Goal: Task Accomplishment & Management: Use online tool/utility

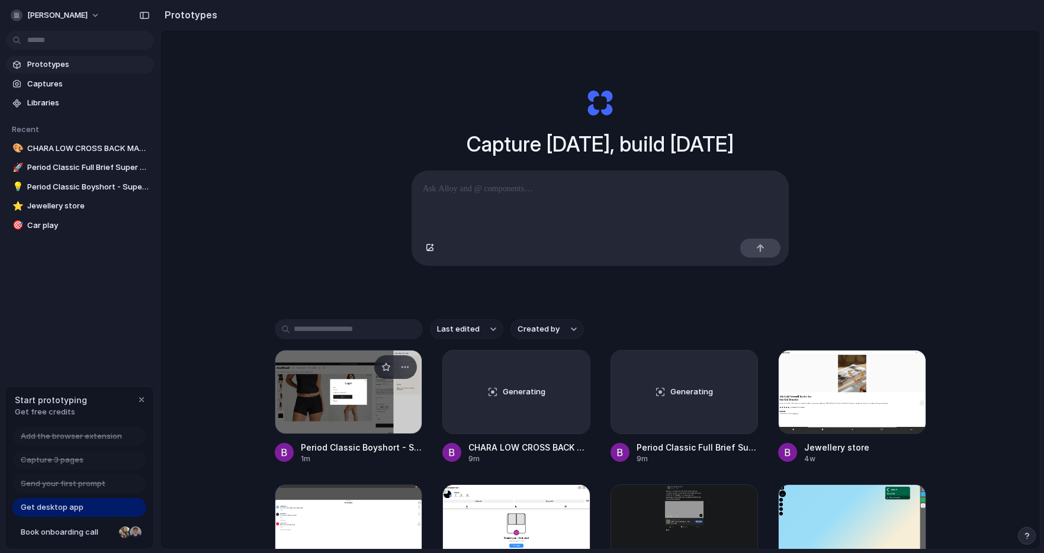
click at [328, 385] on div at bounding box center [349, 392] width 148 height 84
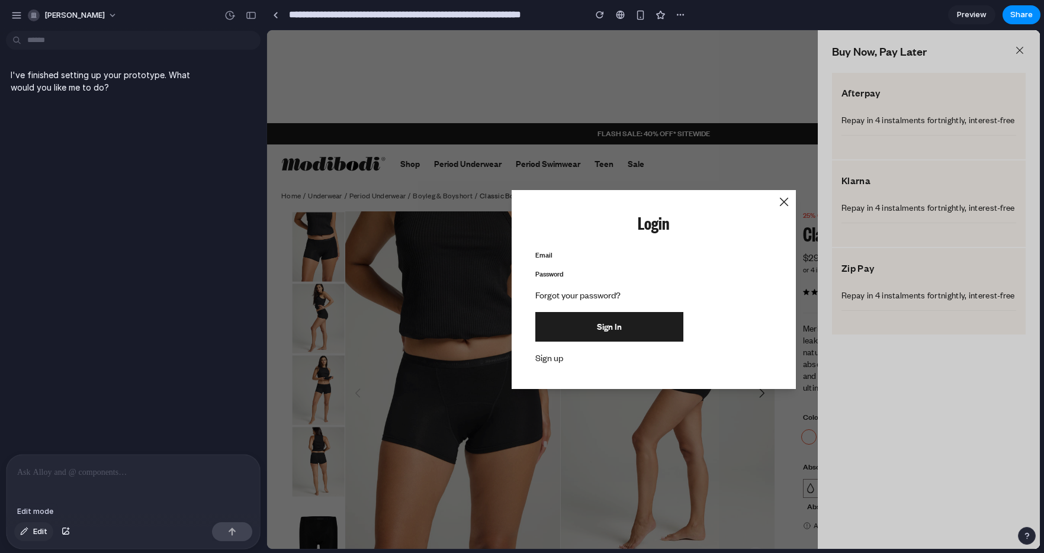
click at [28, 415] on button "Edit" at bounding box center [33, 531] width 39 height 19
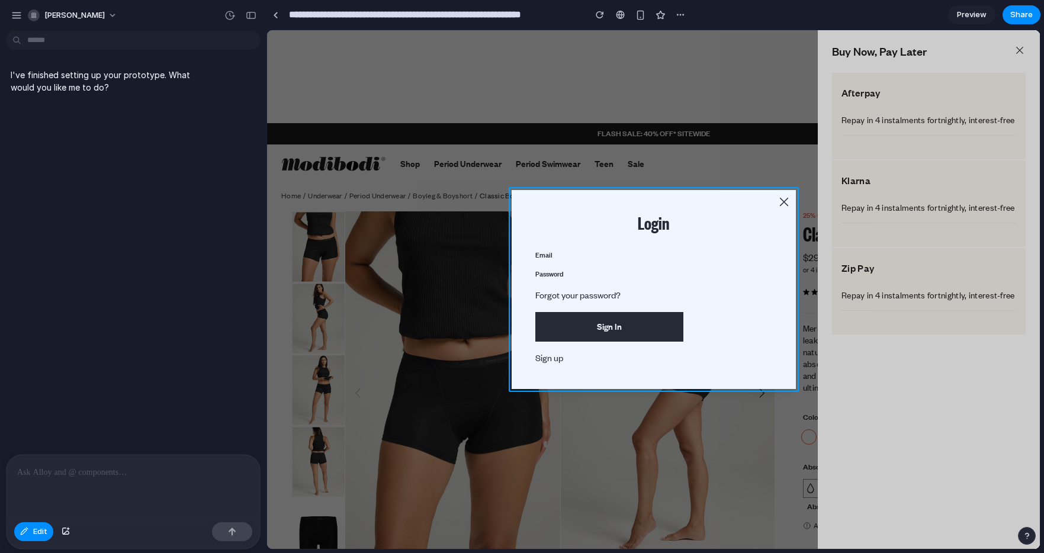
click at [733, 195] on div at bounding box center [654, 290] width 772 height 518
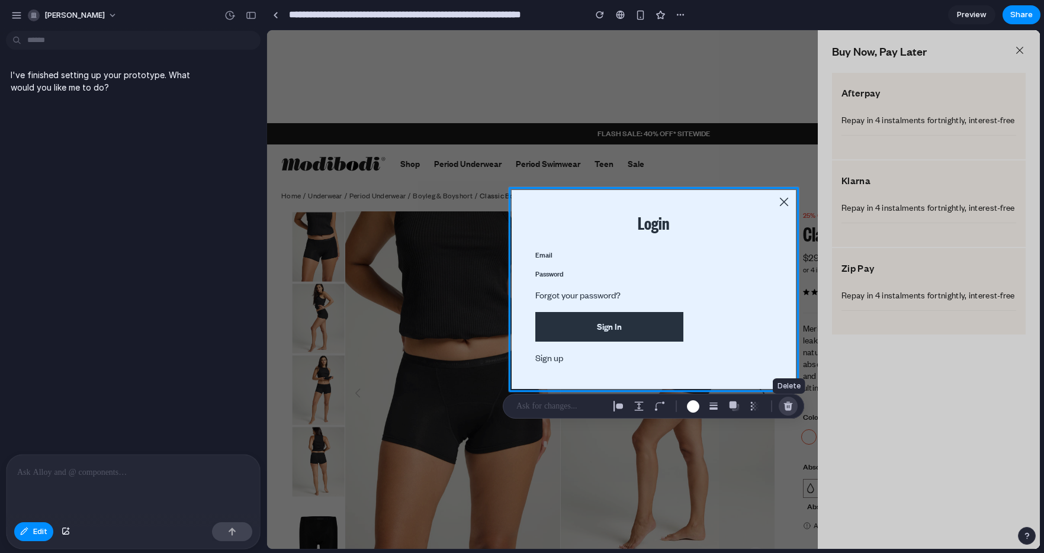
click at [794, 408] on button "button" at bounding box center [788, 406] width 19 height 19
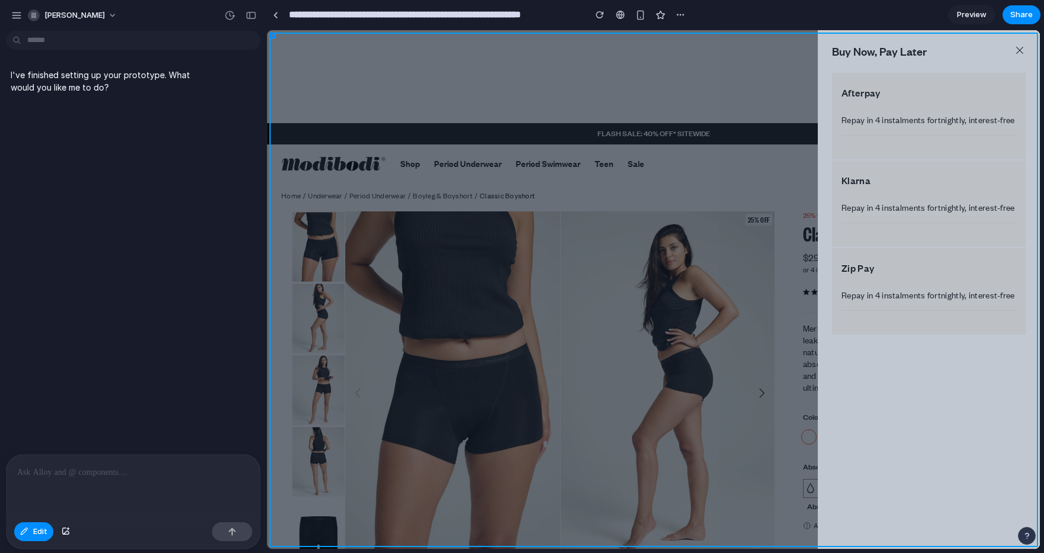
click at [607, 78] on div at bounding box center [654, 290] width 772 height 518
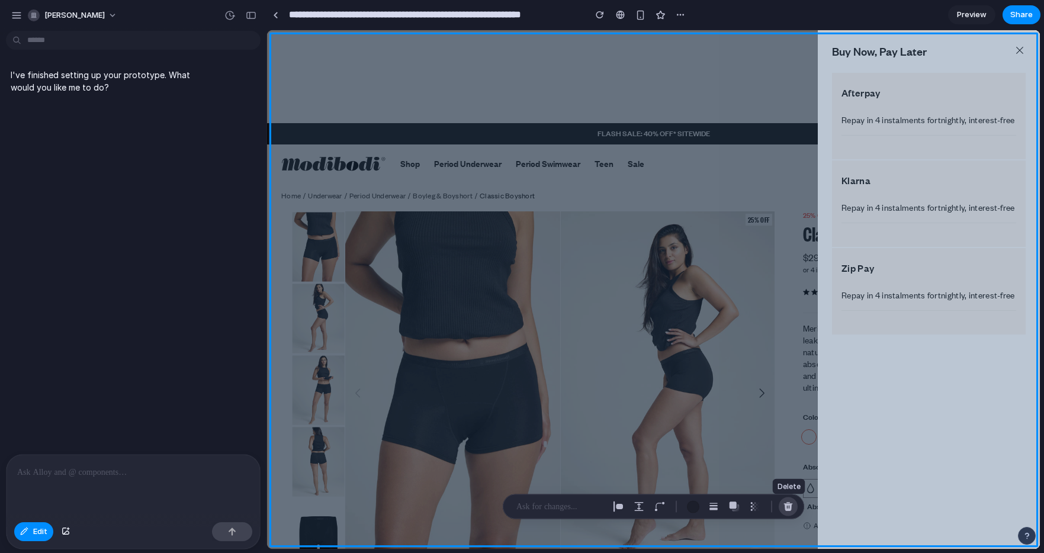
click at [793, 415] on button "button" at bounding box center [788, 507] width 19 height 19
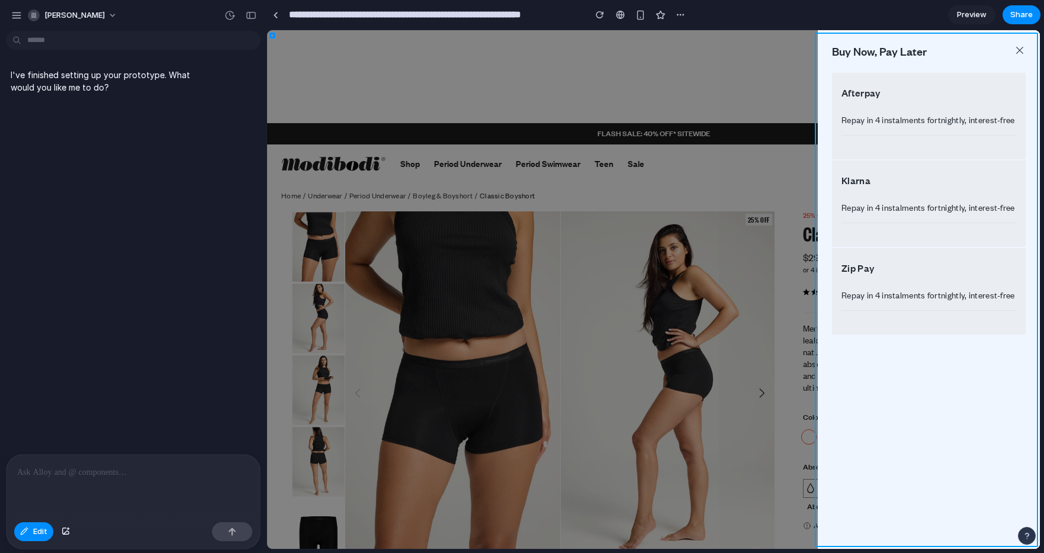
click at [828, 40] on div at bounding box center [654, 290] width 772 height 518
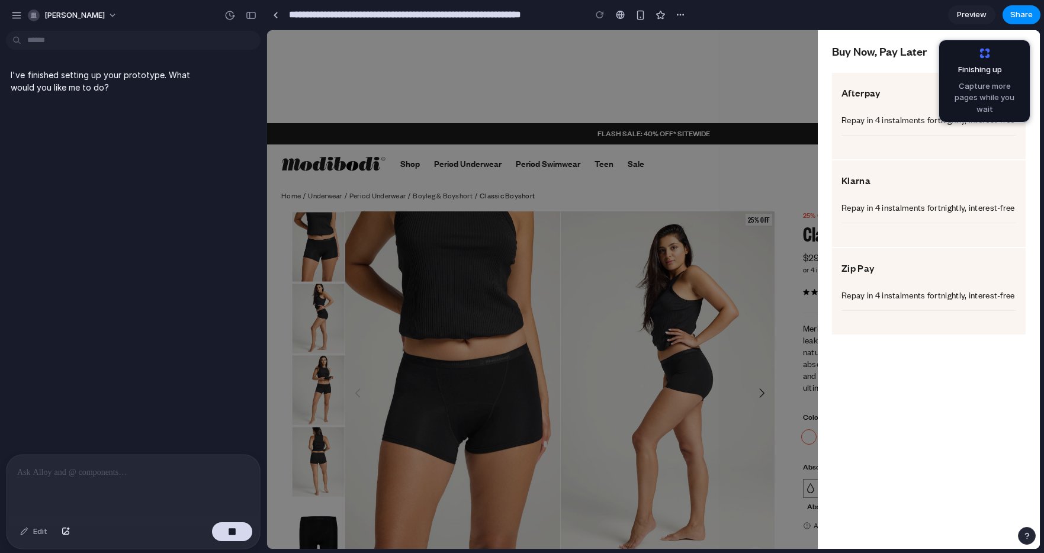
click at [516, 211] on div "Buy Now, Pay Later Afterpay Repay in 4 instalments fortnightly, interest-free K…" at bounding box center [653, 289] width 773 height 519
click at [17, 334] on div "I've finished setting up your prototype. What would you like me to do?" at bounding box center [129, 245] width 259 height 419
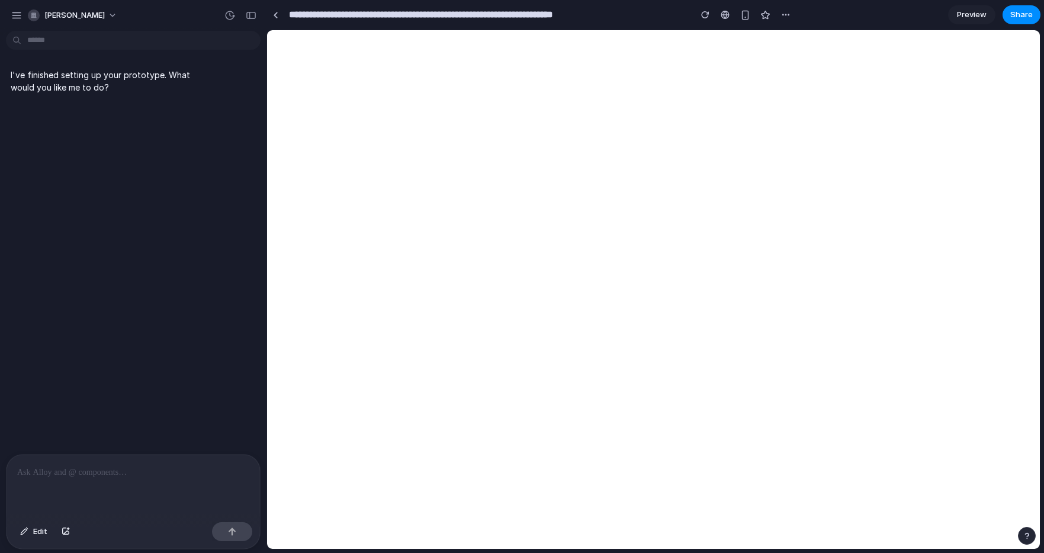
select select "*"
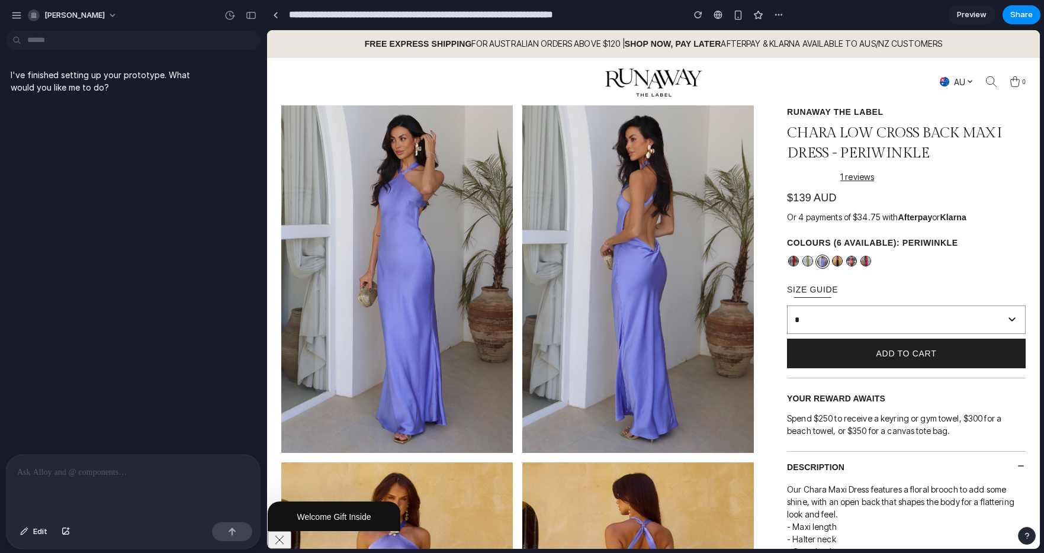
click at [918, 314] on select "**********" at bounding box center [906, 320] width 239 height 28
click at [81, 476] on p at bounding box center [133, 473] width 232 height 14
click at [30, 531] on button "Edit" at bounding box center [33, 531] width 39 height 19
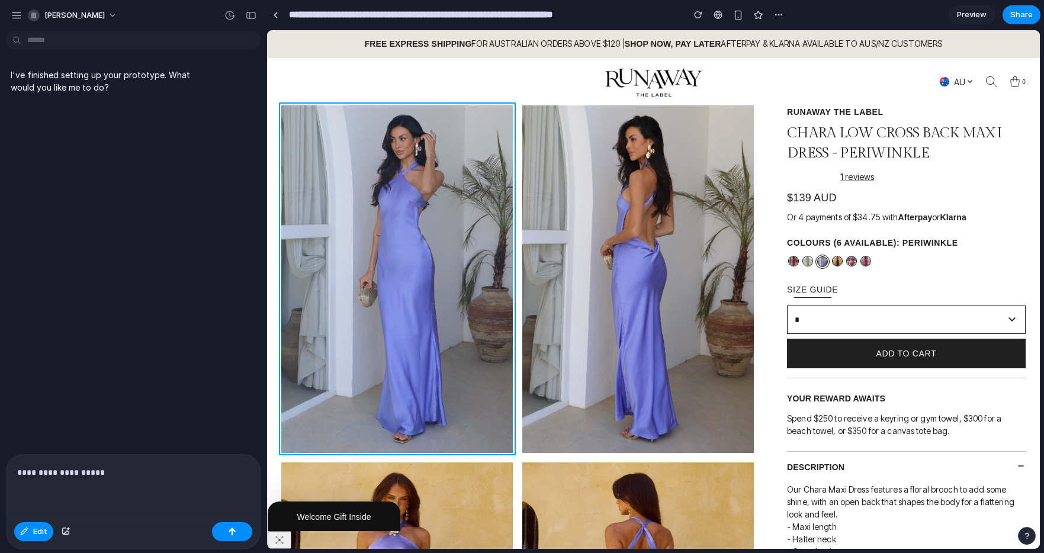
click at [335, 222] on div at bounding box center [654, 290] width 772 height 518
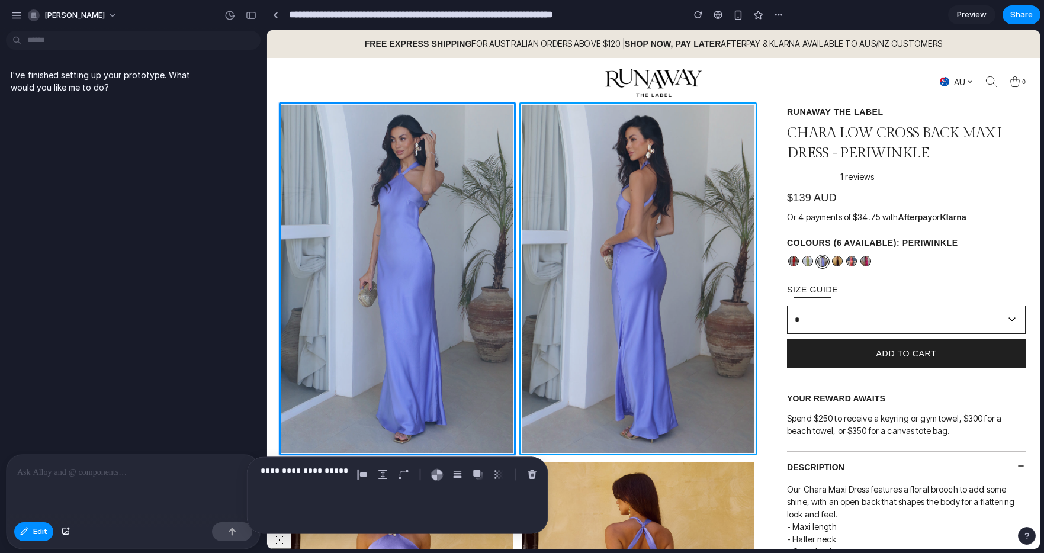
click at [610, 216] on div at bounding box center [654, 290] width 772 height 518
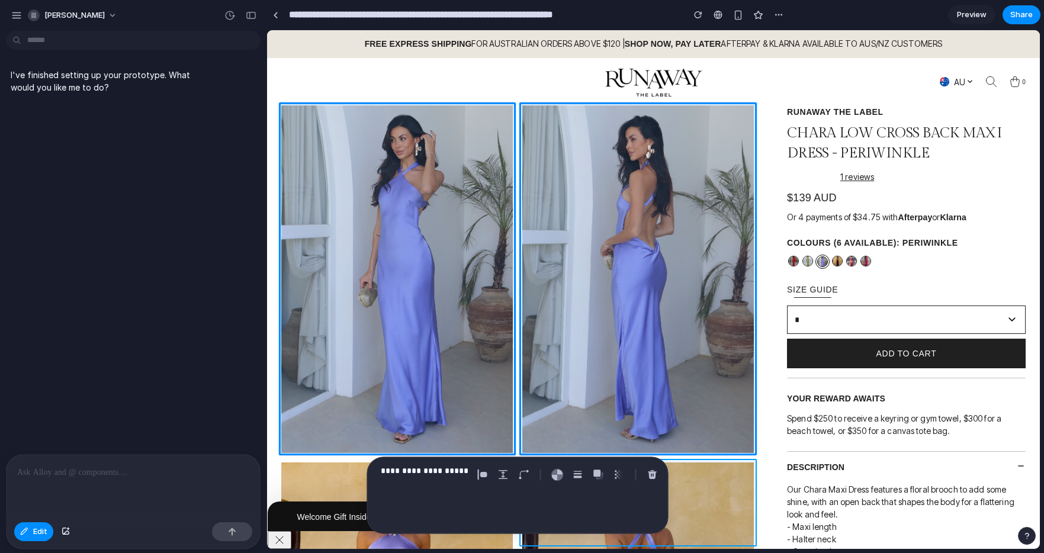
click at [715, 486] on div at bounding box center [654, 290] width 772 height 518
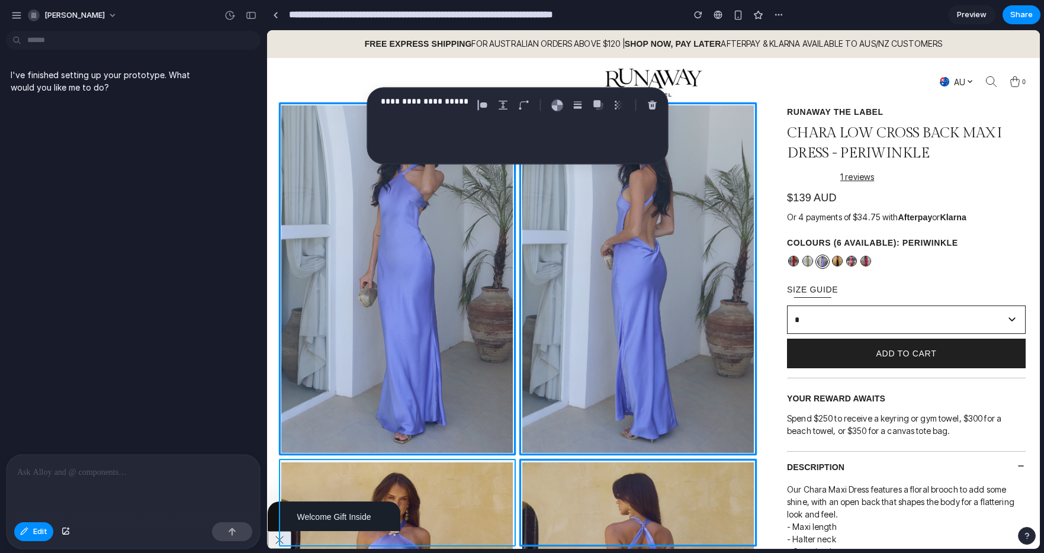
click at [301, 472] on div at bounding box center [654, 290] width 772 height 518
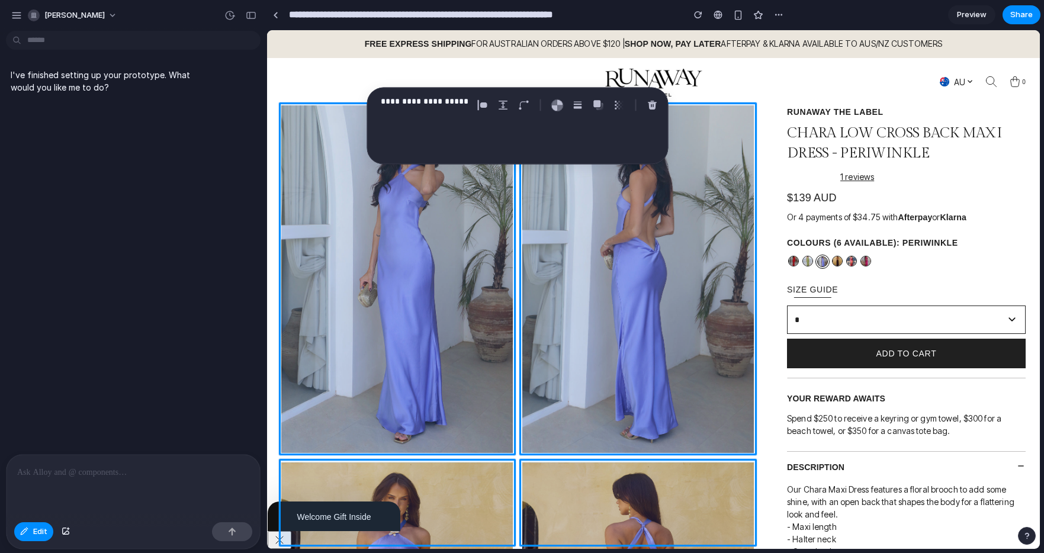
click at [422, 105] on p "**********" at bounding box center [425, 101] width 88 height 14
click at [460, 98] on p "**********" at bounding box center [425, 101] width 88 height 14
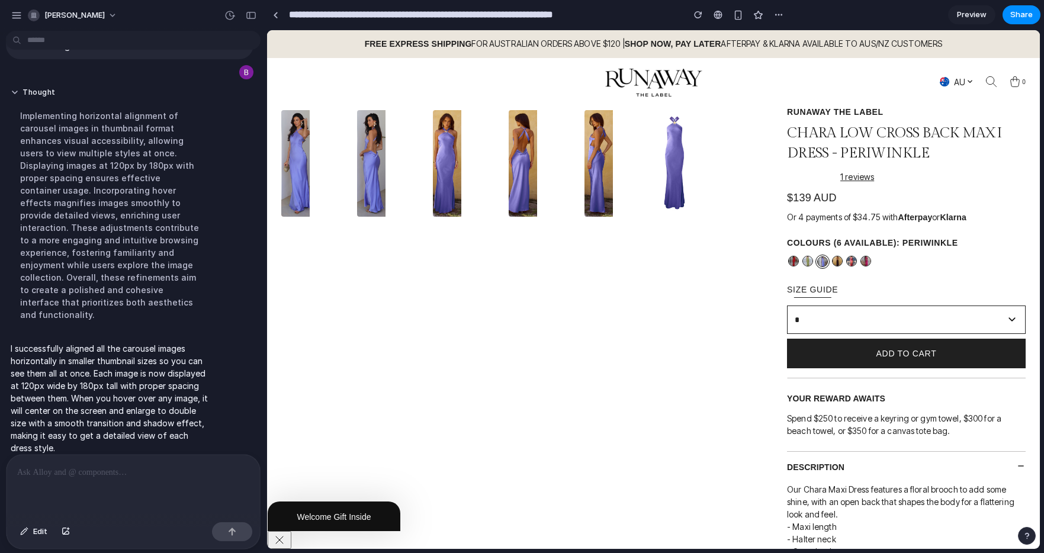
click at [108, 484] on div at bounding box center [134, 486] width 254 height 63
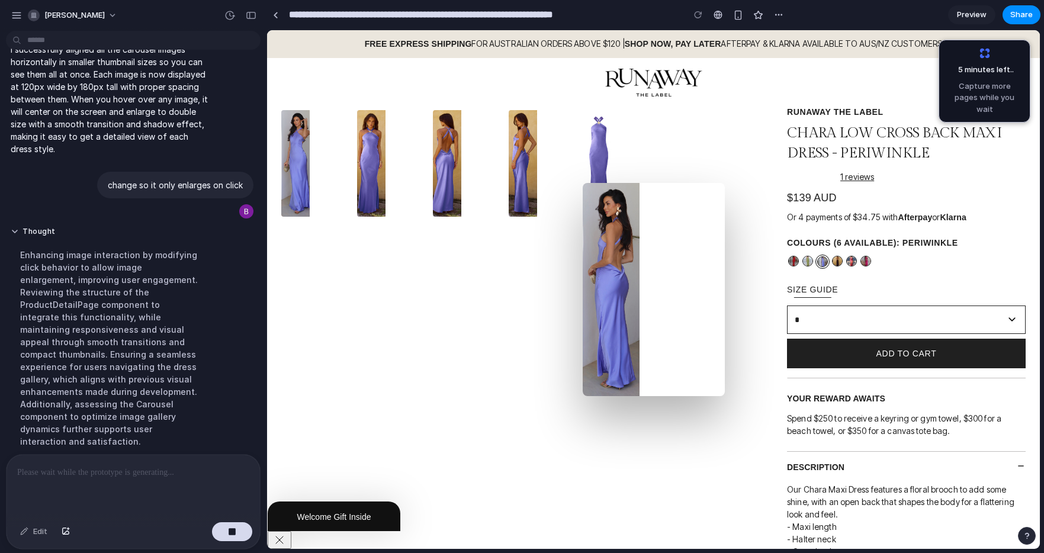
scroll to position [198, 0]
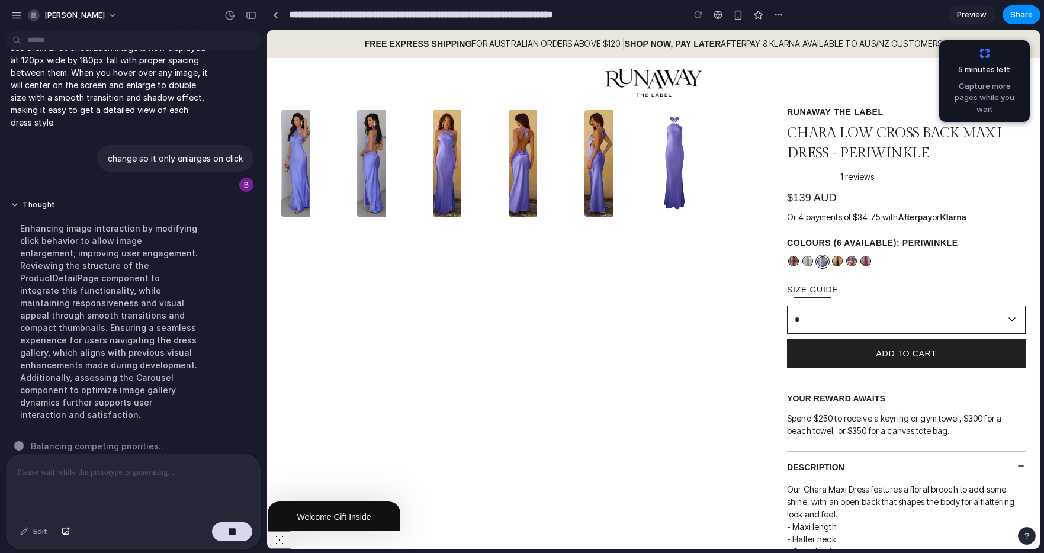
click at [808, 257] on img at bounding box center [807, 260] width 9 height 9
click at [832, 323] on select "**********" at bounding box center [906, 320] width 239 height 28
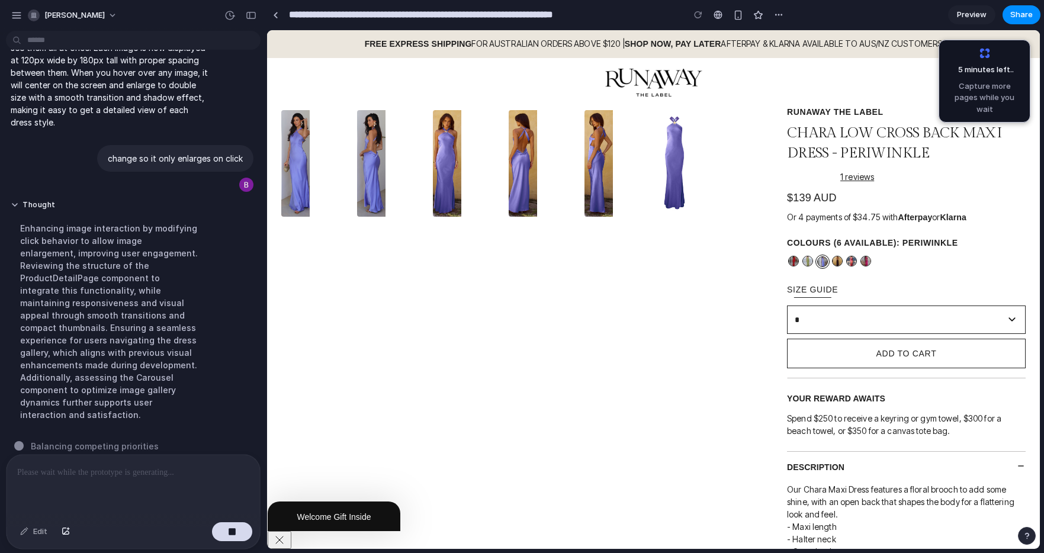
click at [804, 363] on button "Add to cart" at bounding box center [906, 354] width 239 height 30
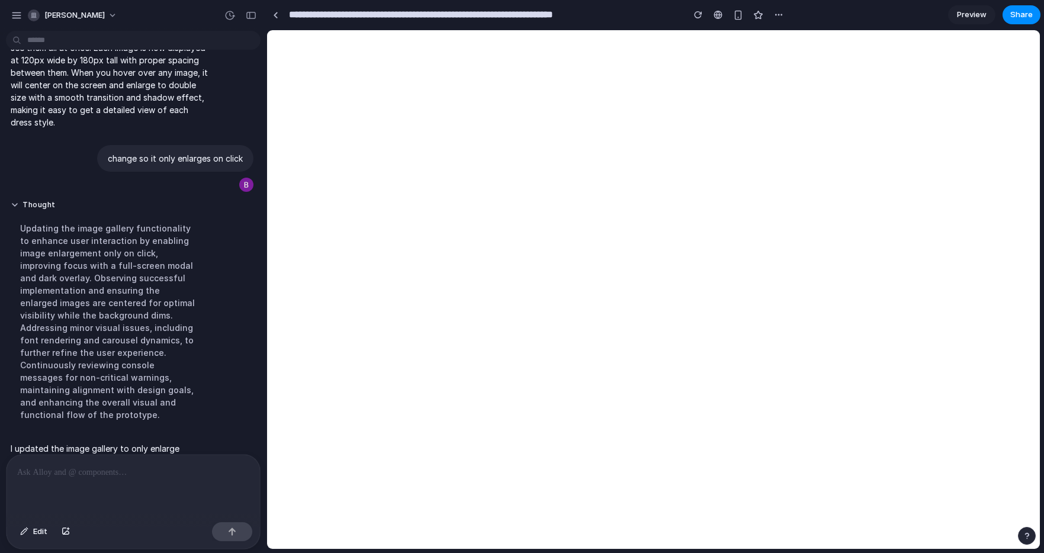
select select "*"
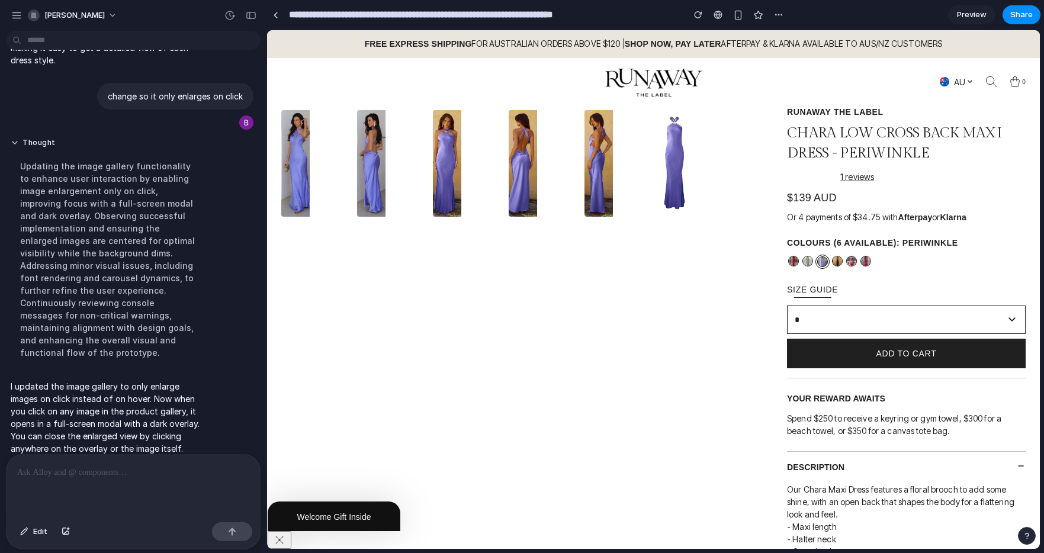
scroll to position [0, 0]
click at [444, 149] on img at bounding box center [447, 163] width 28 height 107
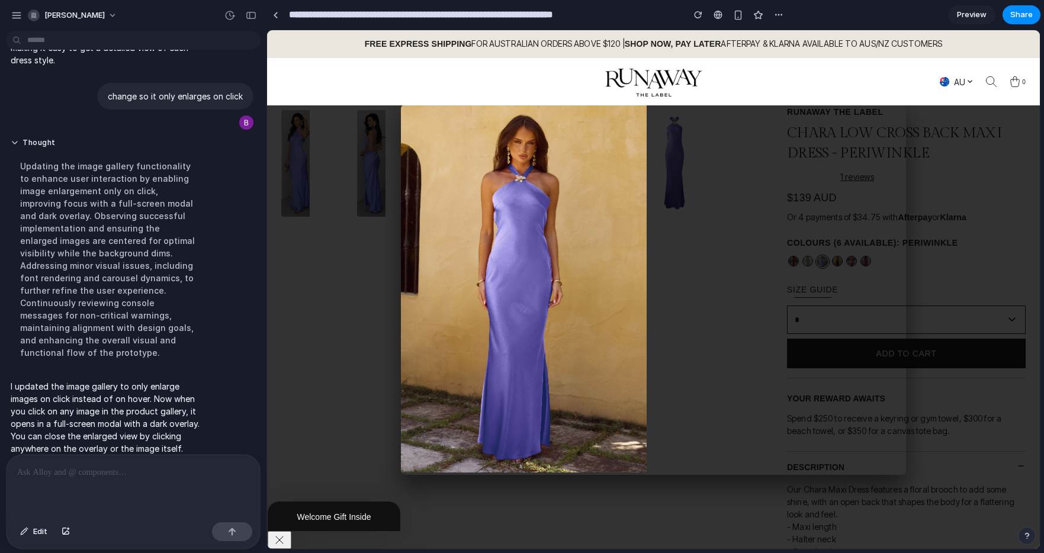
click at [944, 179] on div at bounding box center [653, 289] width 773 height 519
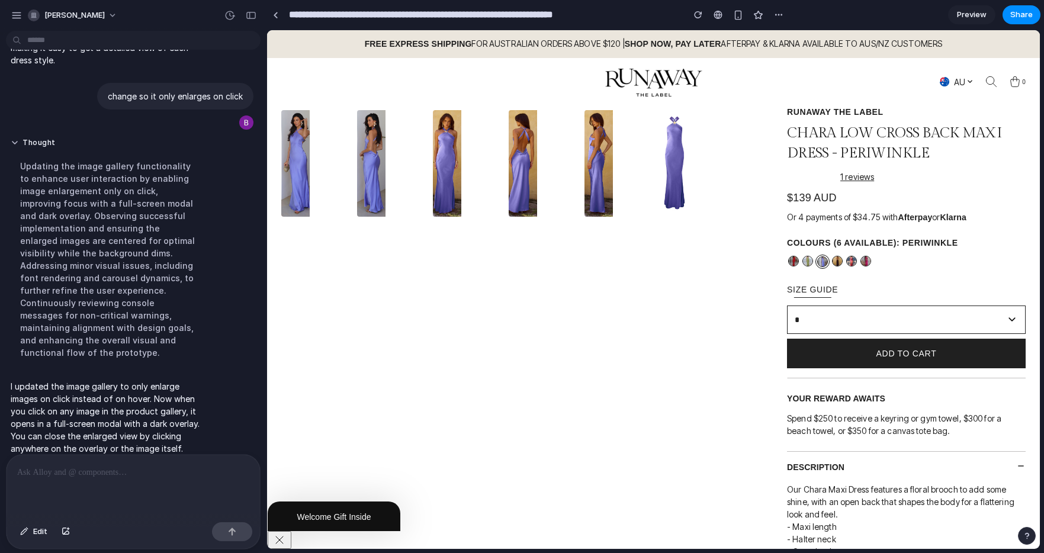
click at [676, 153] on img at bounding box center [675, 163] width 28 height 107
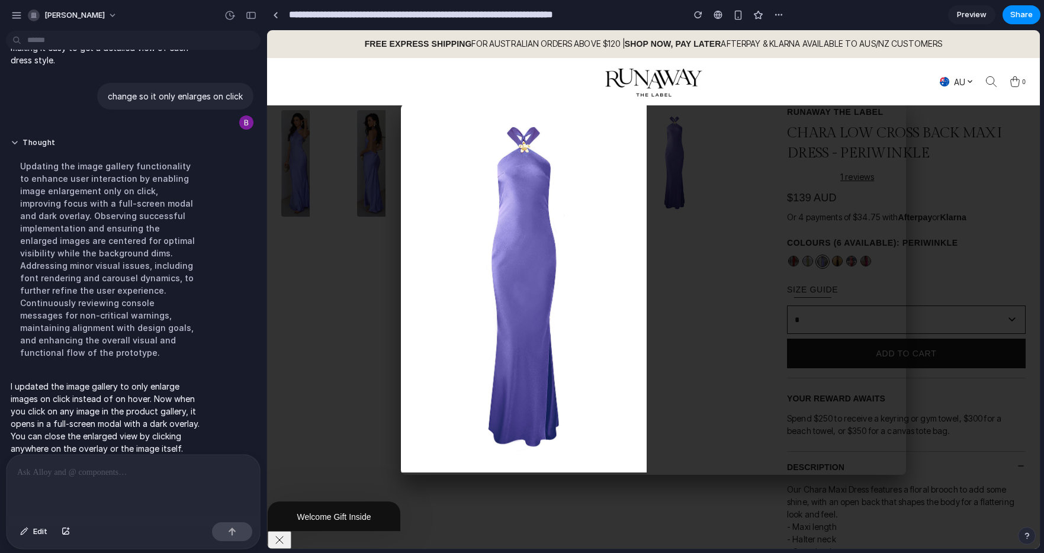
click at [954, 271] on div at bounding box center [653, 289] width 773 height 519
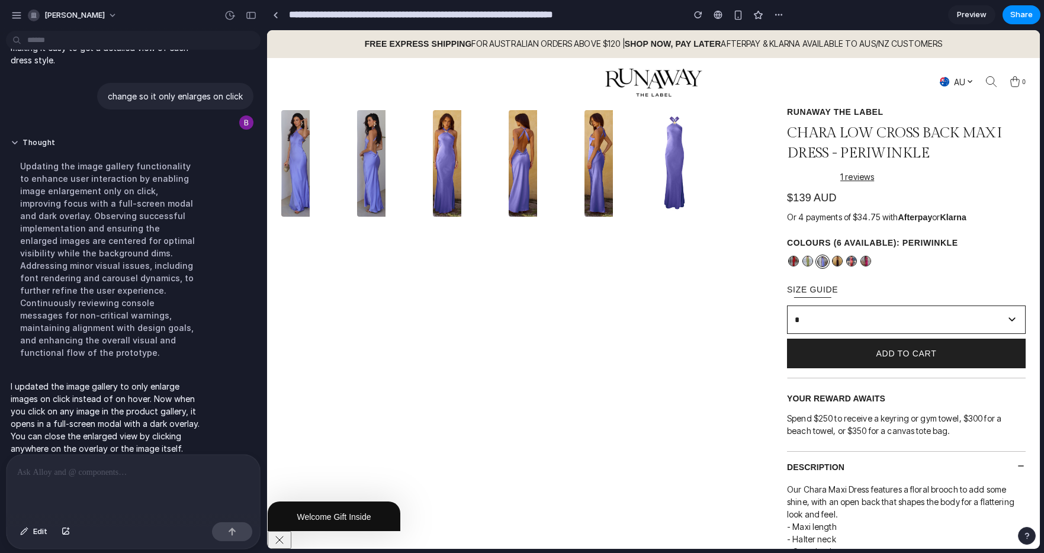
click at [296, 139] on img at bounding box center [295, 163] width 28 height 107
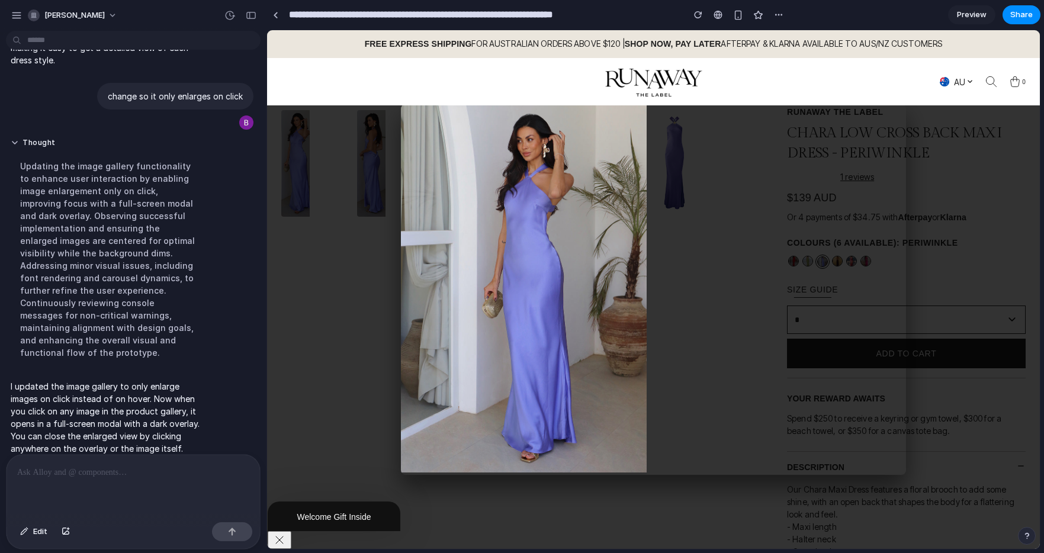
click at [299, 140] on div at bounding box center [653, 289] width 773 height 519
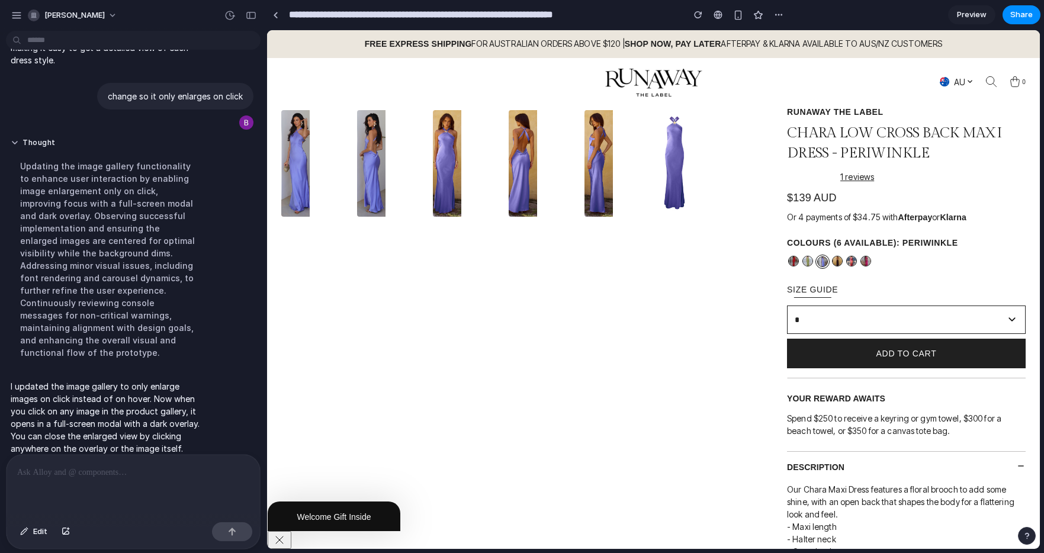
click at [297, 140] on img at bounding box center [295, 163] width 28 height 107
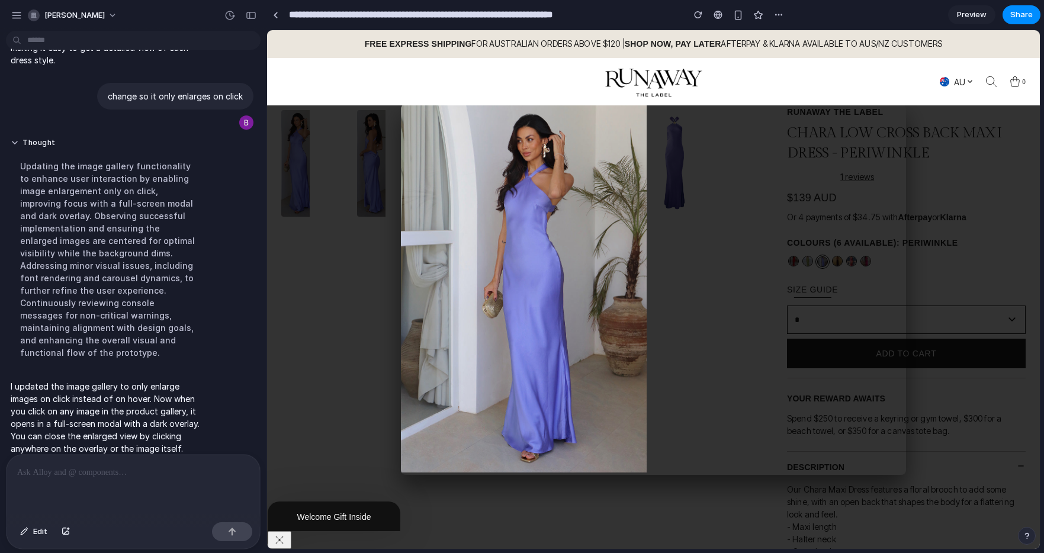
click at [536, 227] on img at bounding box center [524, 288] width 246 height 368
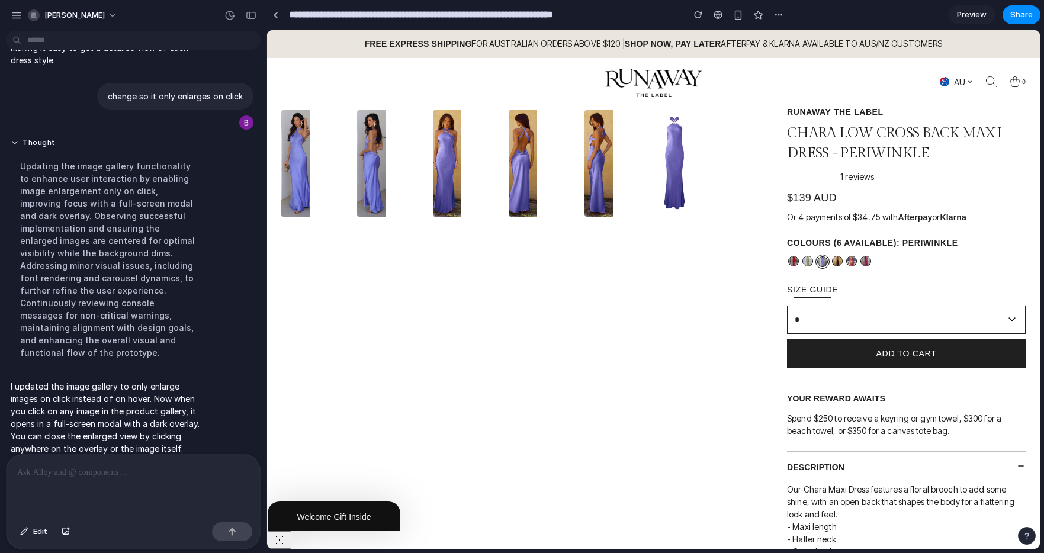
click at [359, 149] on img at bounding box center [371, 163] width 28 height 107
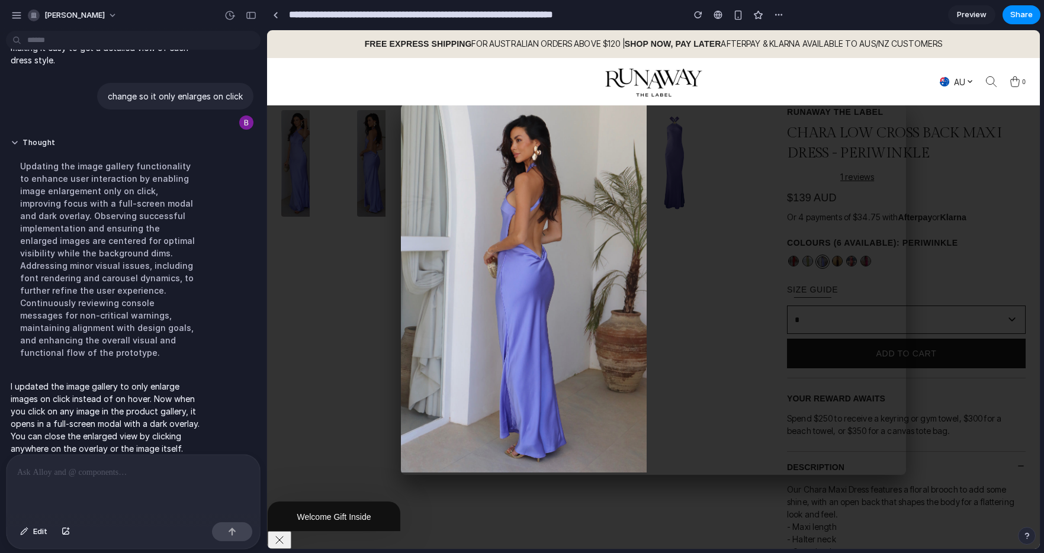
click at [623, 236] on img at bounding box center [524, 288] width 246 height 368
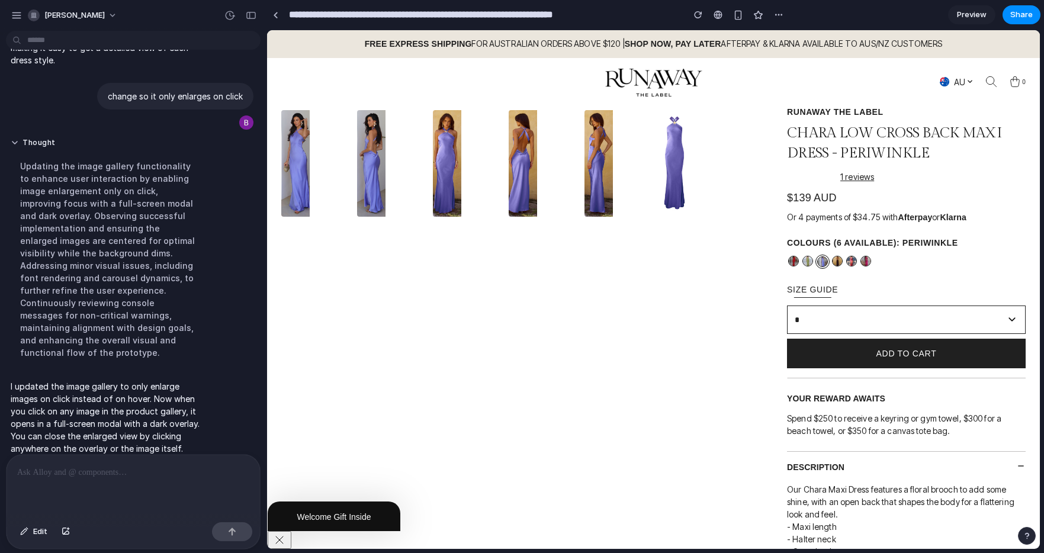
click at [522, 156] on img at bounding box center [523, 163] width 28 height 107
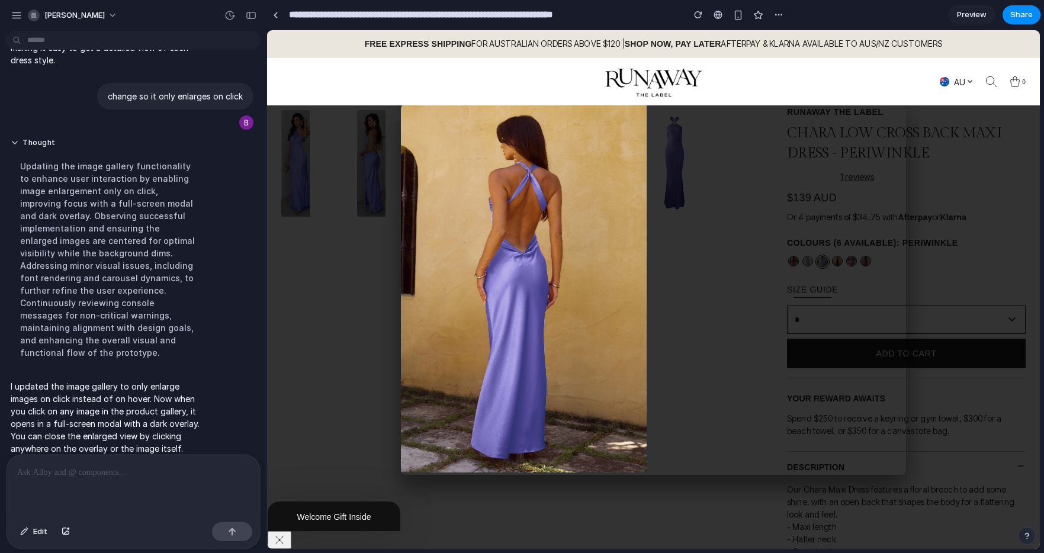
click at [686, 249] on div at bounding box center [653, 289] width 505 height 371
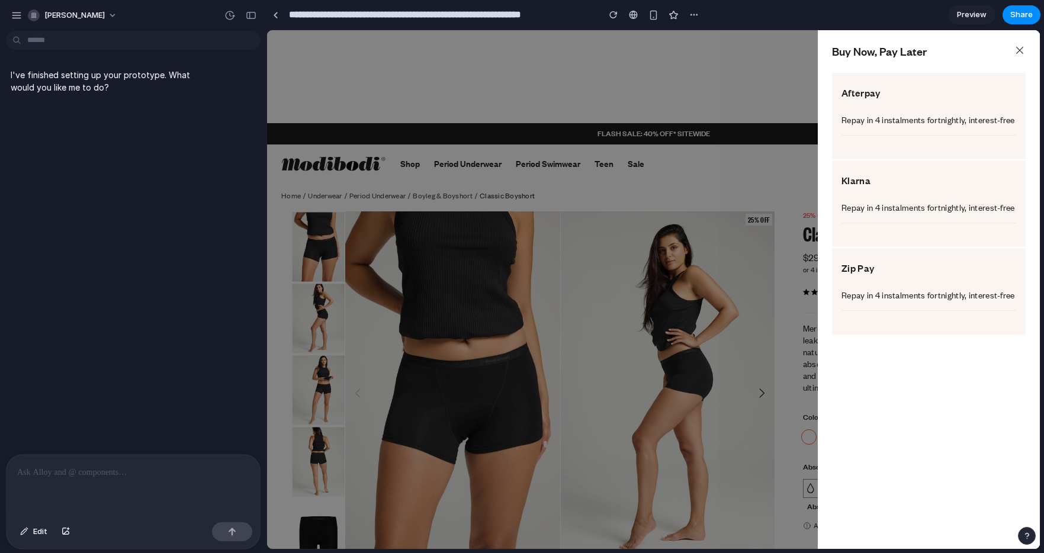
click at [868, 33] on div "Buy Now, Pay Later Afterpay Repay in 4 instalments fortnightly, interest-free K…" at bounding box center [929, 289] width 222 height 519
click at [27, 531] on div "button" at bounding box center [24, 531] width 8 height 7
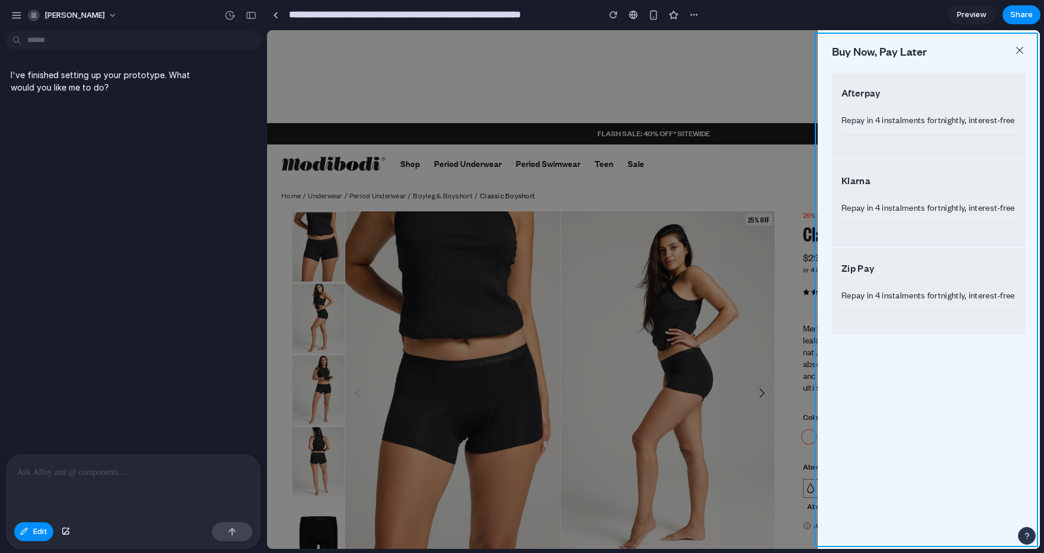
click at [826, 39] on div at bounding box center [654, 290] width 772 height 518
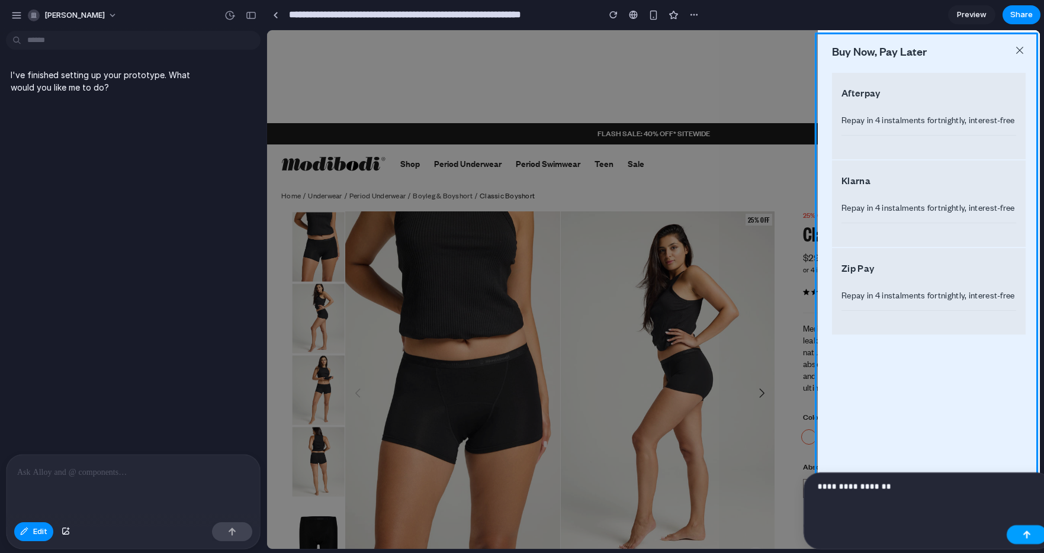
click at [1024, 537] on div "button" at bounding box center [1027, 535] width 8 height 8
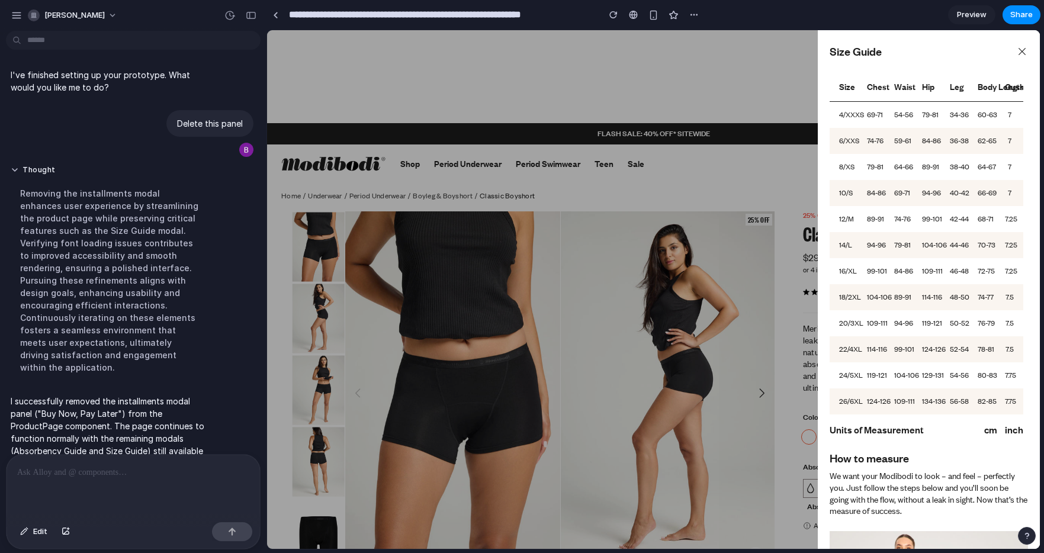
scroll to position [15, 0]
